Goal: Use online tool/utility: Utilize a website feature to perform a specific function

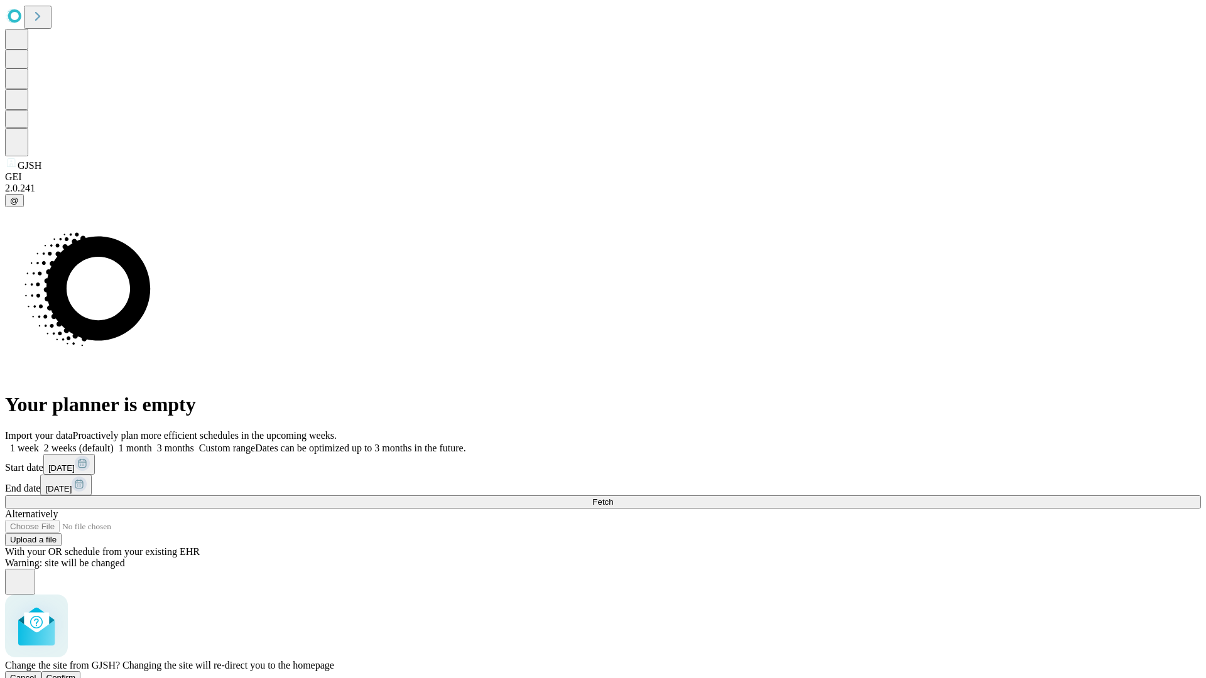
click at [76, 673] on span "Confirm" at bounding box center [61, 677] width 30 height 9
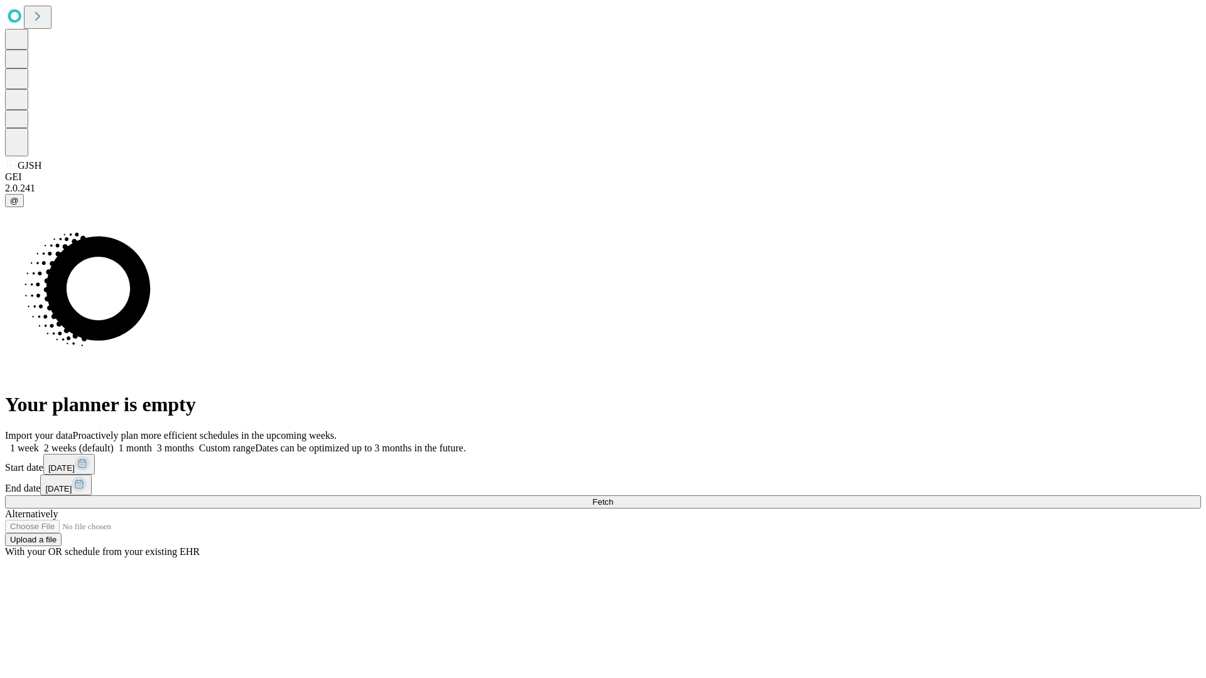
click at [114, 443] on label "2 weeks (default)" at bounding box center [76, 448] width 75 height 11
click at [613, 497] on span "Fetch" at bounding box center [602, 501] width 21 height 9
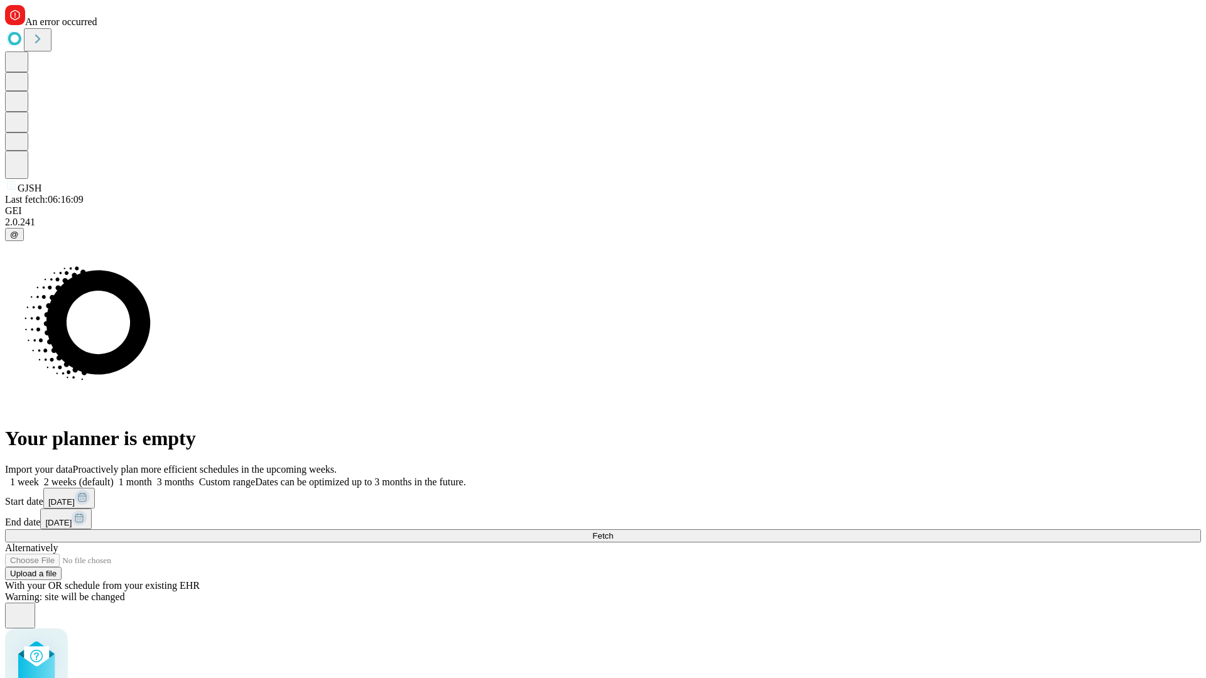
click at [114, 477] on label "2 weeks (default)" at bounding box center [76, 482] width 75 height 11
click at [613, 531] on span "Fetch" at bounding box center [602, 535] width 21 height 9
click at [114, 477] on label "2 weeks (default)" at bounding box center [76, 482] width 75 height 11
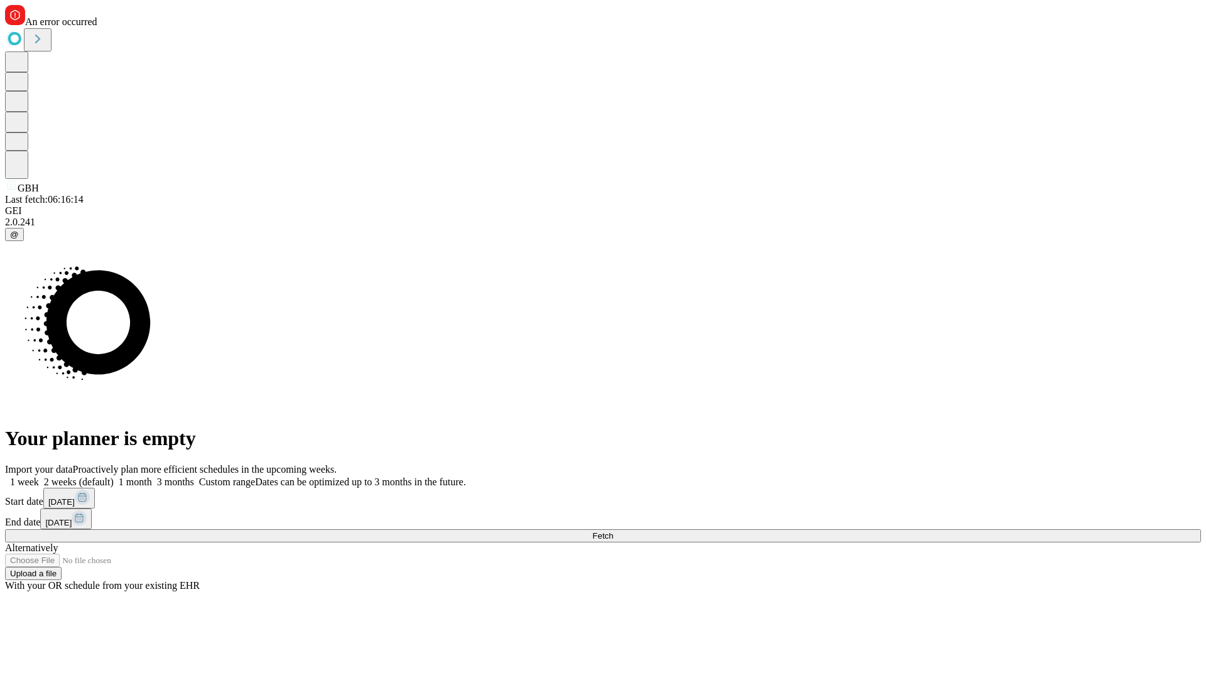
click at [613, 531] on span "Fetch" at bounding box center [602, 535] width 21 height 9
click at [114, 477] on label "2 weeks (default)" at bounding box center [76, 482] width 75 height 11
click at [613, 531] on span "Fetch" at bounding box center [602, 535] width 21 height 9
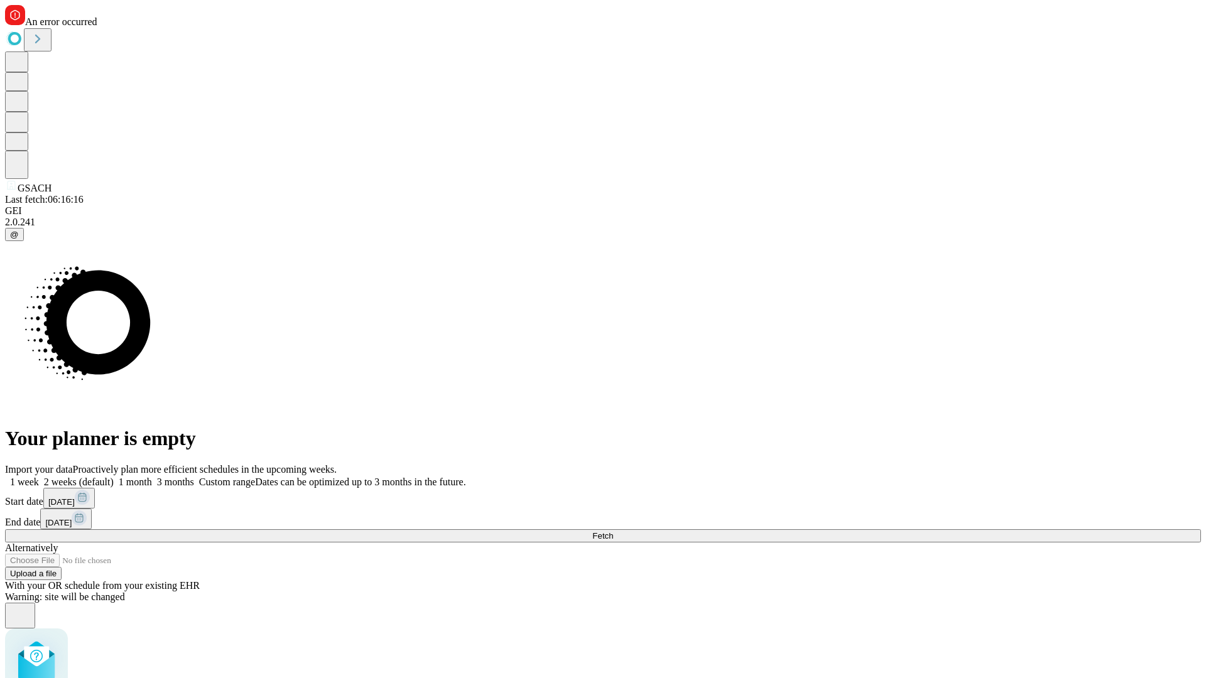
click at [114, 477] on label "2 weeks (default)" at bounding box center [76, 482] width 75 height 11
click at [613, 531] on span "Fetch" at bounding box center [602, 535] width 21 height 9
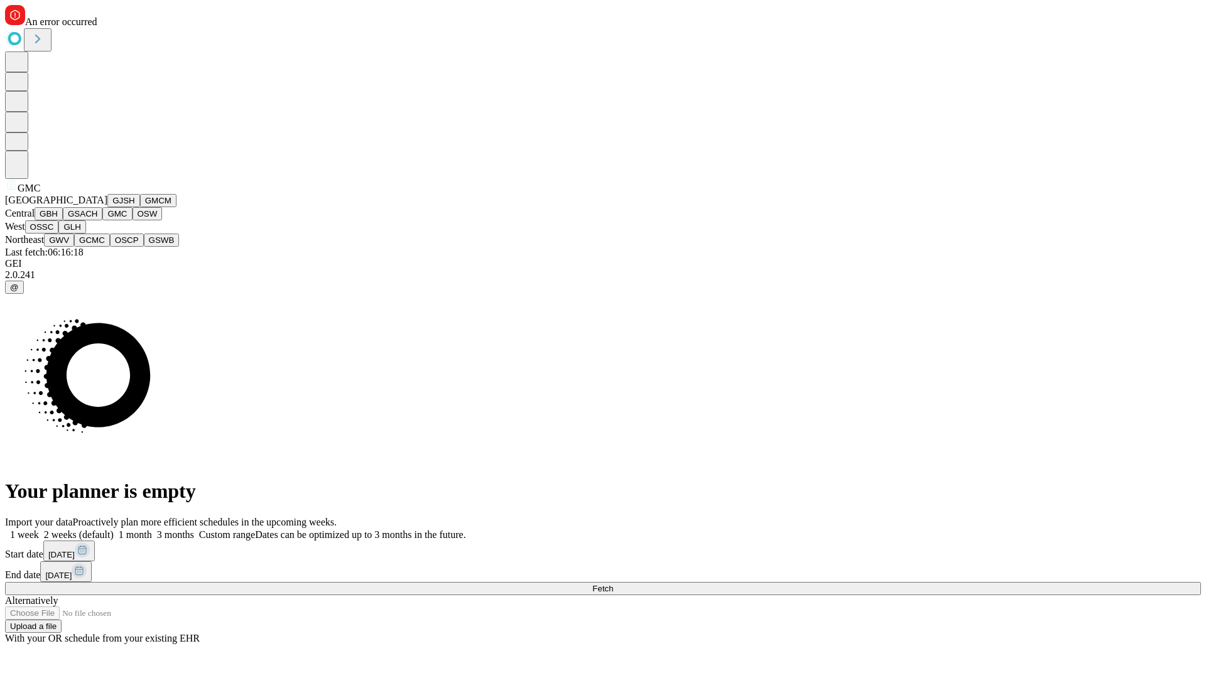
click at [133, 220] on button "OSW" at bounding box center [148, 213] width 30 height 13
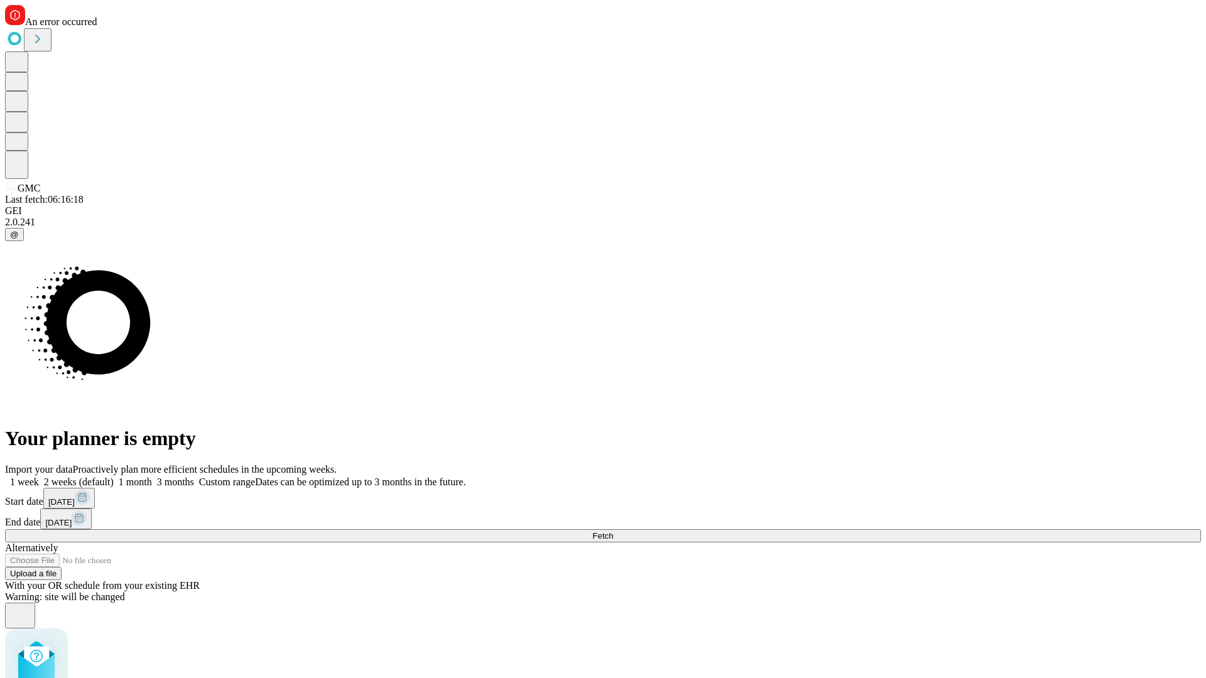
click at [114, 477] on label "2 weeks (default)" at bounding box center [76, 482] width 75 height 11
click at [613, 531] on span "Fetch" at bounding box center [602, 535] width 21 height 9
click at [114, 477] on label "2 weeks (default)" at bounding box center [76, 482] width 75 height 11
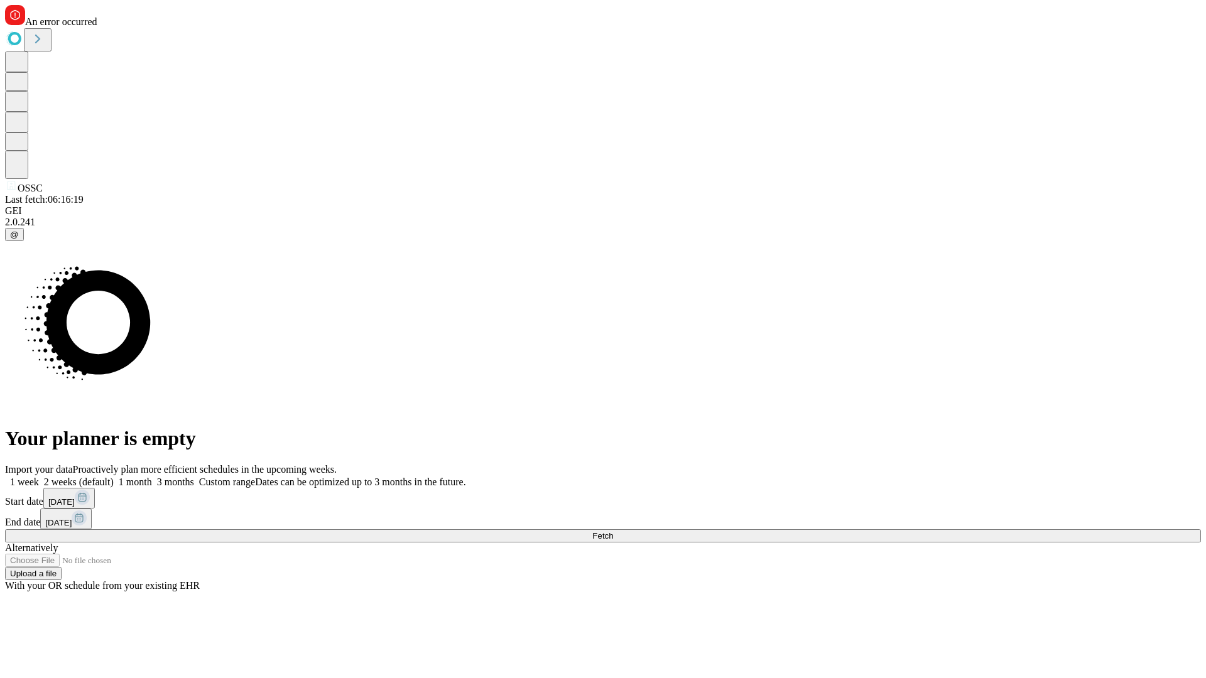
click at [613, 531] on span "Fetch" at bounding box center [602, 535] width 21 height 9
click at [114, 477] on label "2 weeks (default)" at bounding box center [76, 482] width 75 height 11
click at [613, 531] on span "Fetch" at bounding box center [602, 535] width 21 height 9
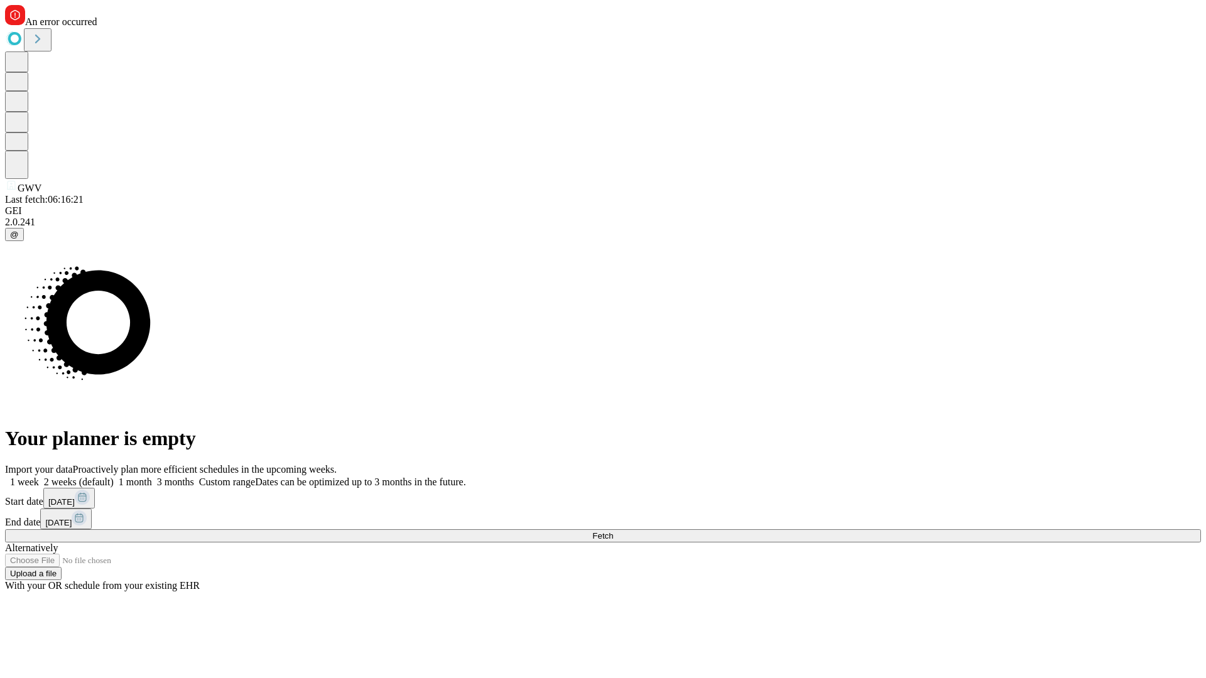
click at [114, 477] on label "2 weeks (default)" at bounding box center [76, 482] width 75 height 11
click at [613, 531] on span "Fetch" at bounding box center [602, 535] width 21 height 9
click at [114, 477] on label "2 weeks (default)" at bounding box center [76, 482] width 75 height 11
click at [613, 531] on span "Fetch" at bounding box center [602, 535] width 21 height 9
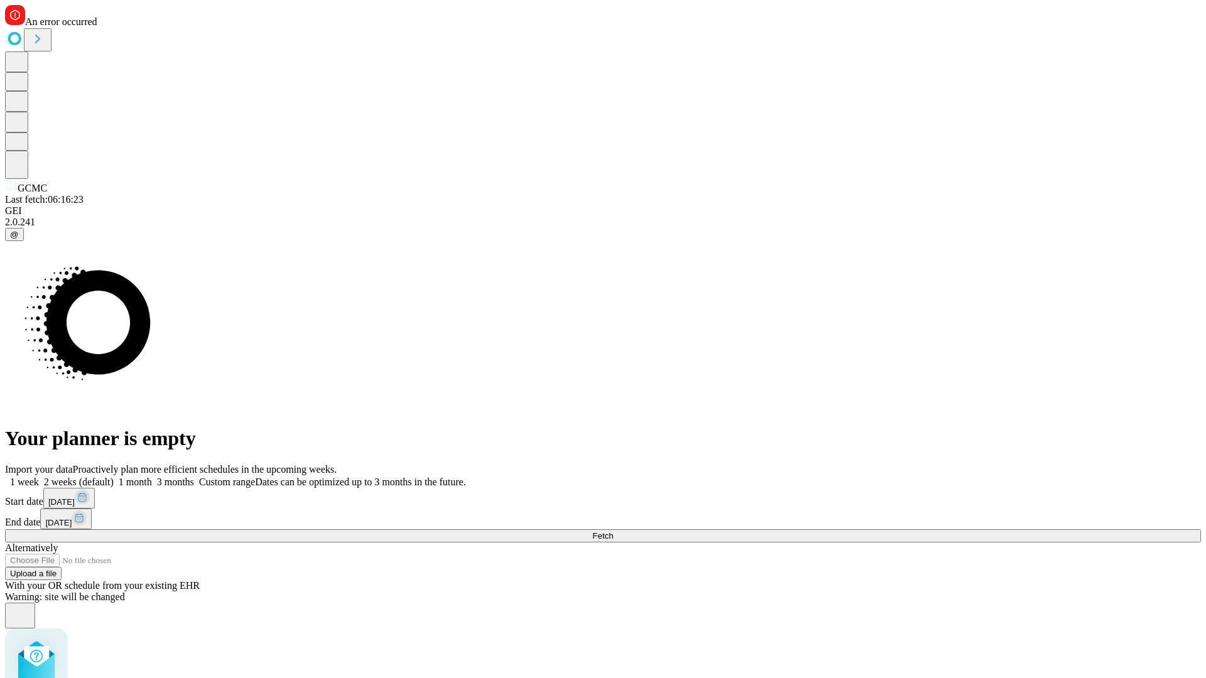
click at [114, 477] on label "2 weeks (default)" at bounding box center [76, 482] width 75 height 11
click at [613, 531] on span "Fetch" at bounding box center [602, 535] width 21 height 9
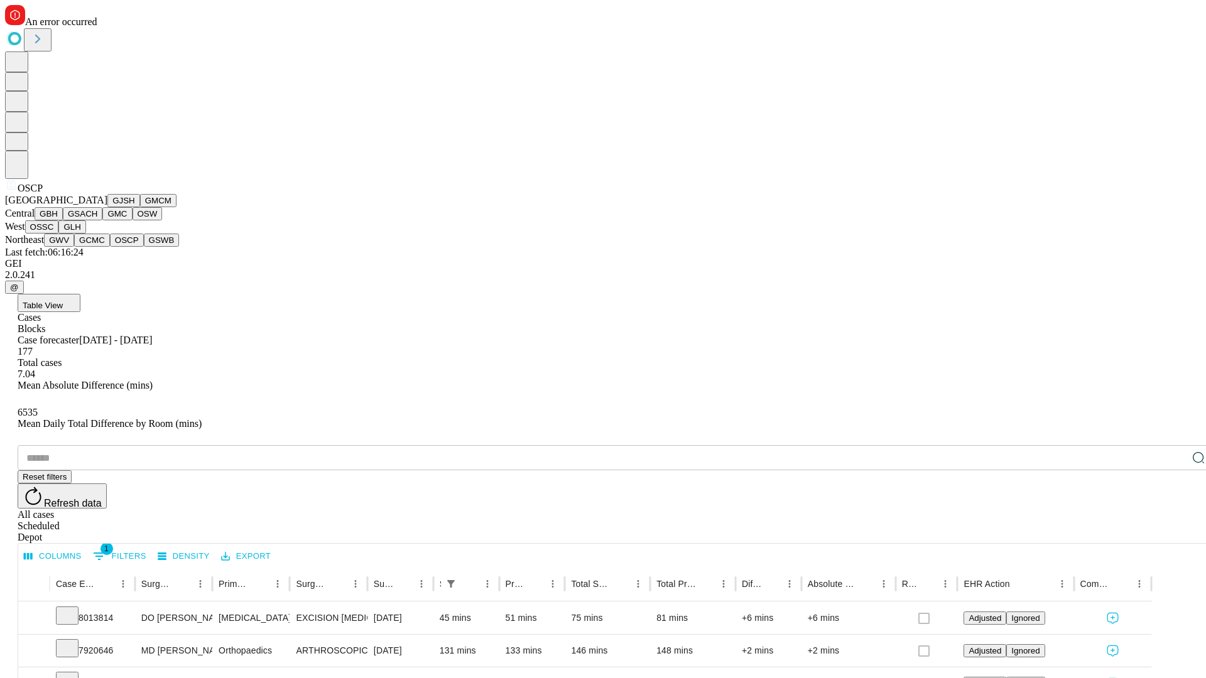
click at [144, 247] on button "GSWB" at bounding box center [162, 240] width 36 height 13
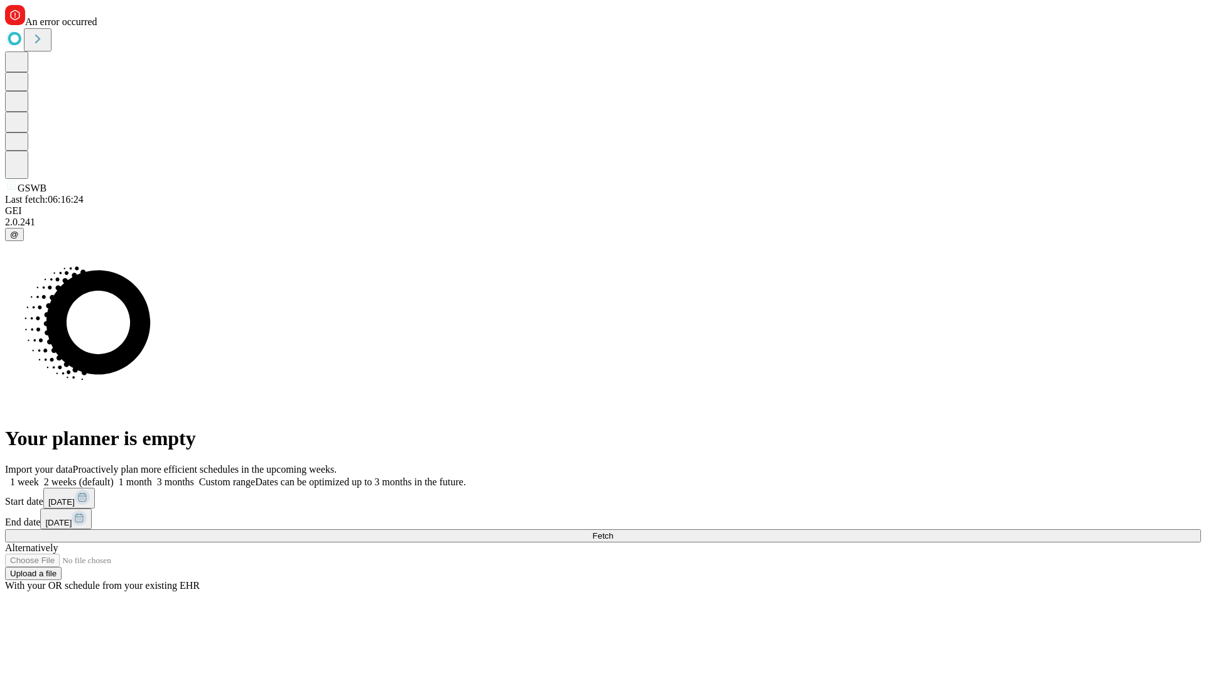
click at [114, 477] on label "2 weeks (default)" at bounding box center [76, 482] width 75 height 11
click at [613, 531] on span "Fetch" at bounding box center [602, 535] width 21 height 9
